Goal: Ask a question

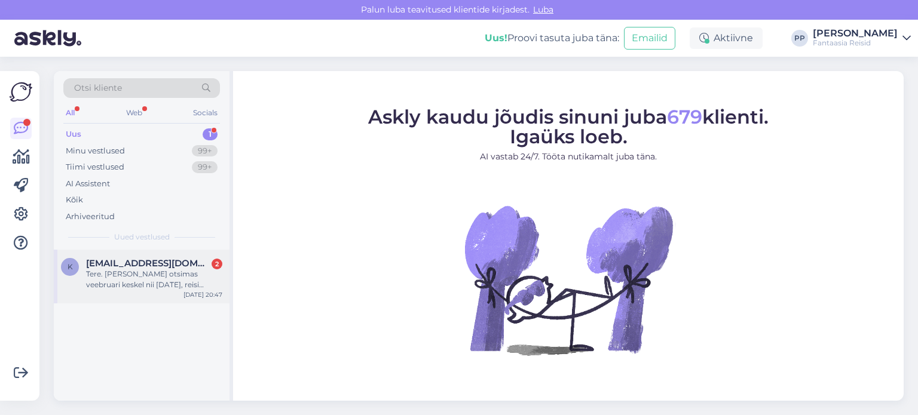
click at [148, 272] on div "Tere. Olen otsimas veebruari keskel nii 14 veebruar, reisi nädalaks Egpitusesse…" at bounding box center [154, 280] width 136 height 22
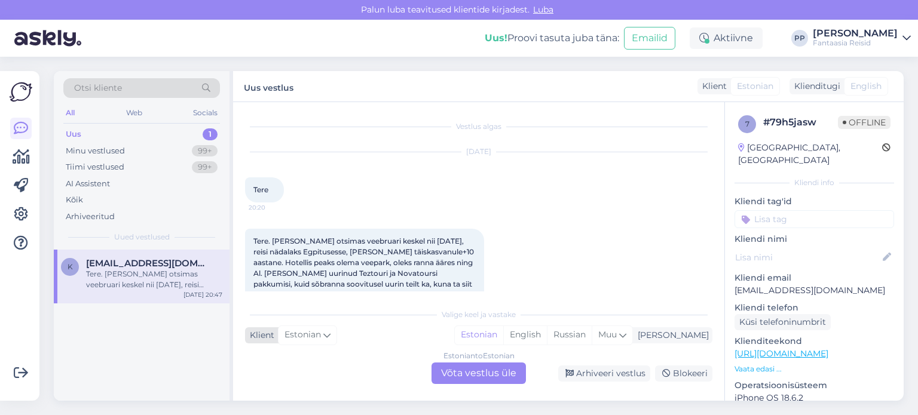
scroll to position [29, 0]
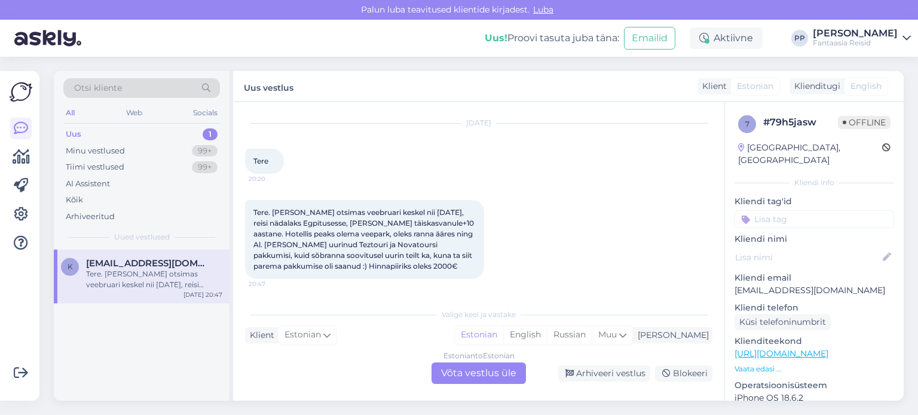
click at [473, 374] on div "Estonian to Estonian Võta vestlus üle" at bounding box center [479, 374] width 94 height 22
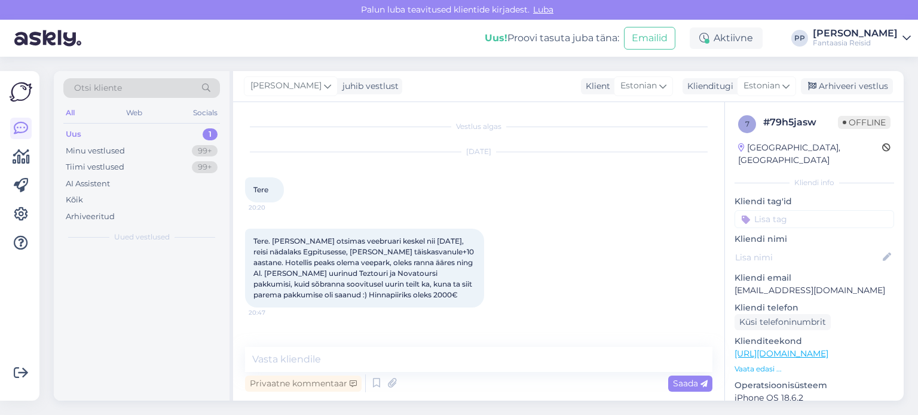
scroll to position [0, 0]
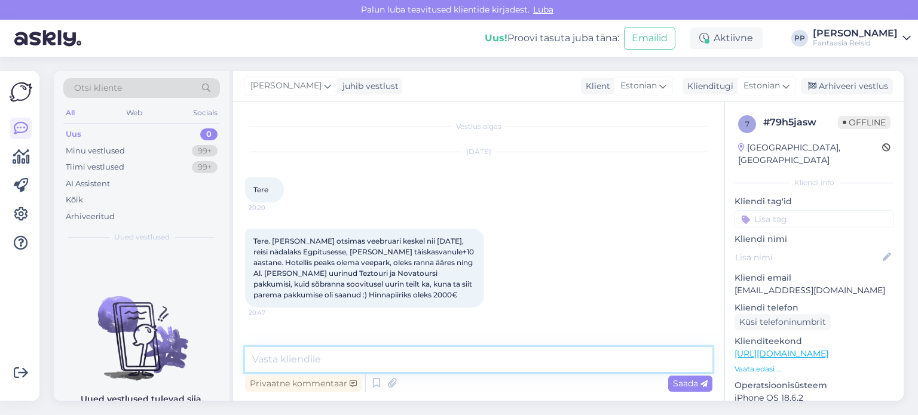
click at [375, 358] on textarea at bounding box center [478, 359] width 467 height 25
type textarea "Tere"
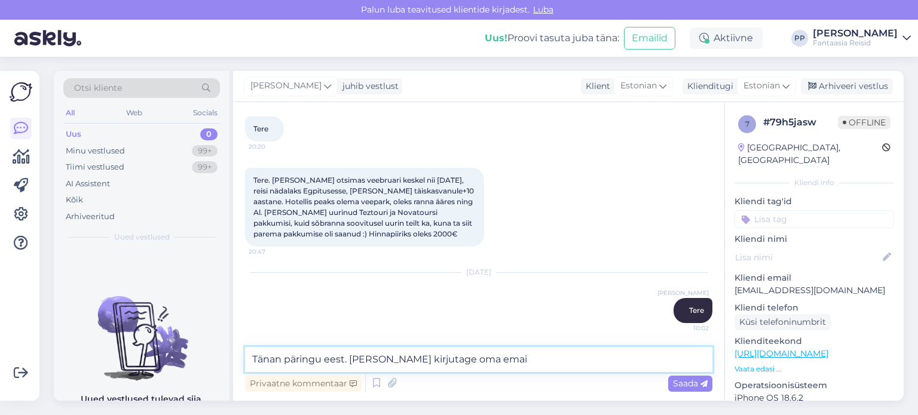
type textarea "Tänan päringu eest. Palun kirjutage oma email"
